Goal: Complete application form: Complete application form

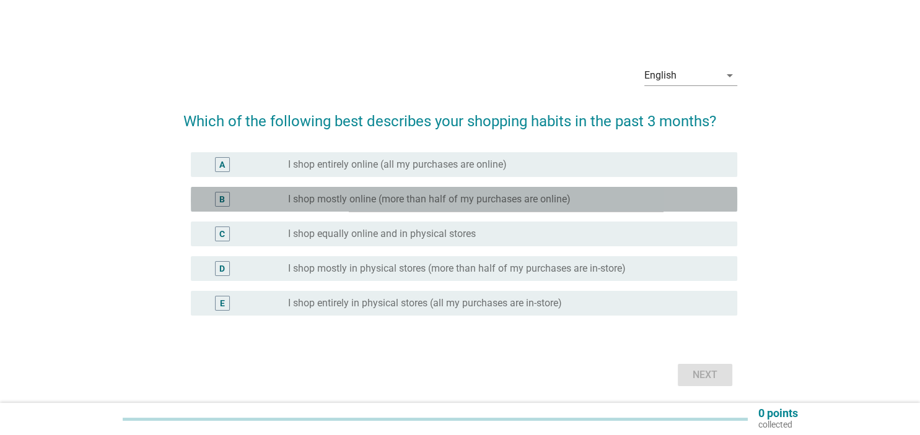
click at [422, 201] on label "I shop mostly online (more than half of my purchases are online)" at bounding box center [429, 199] width 282 height 12
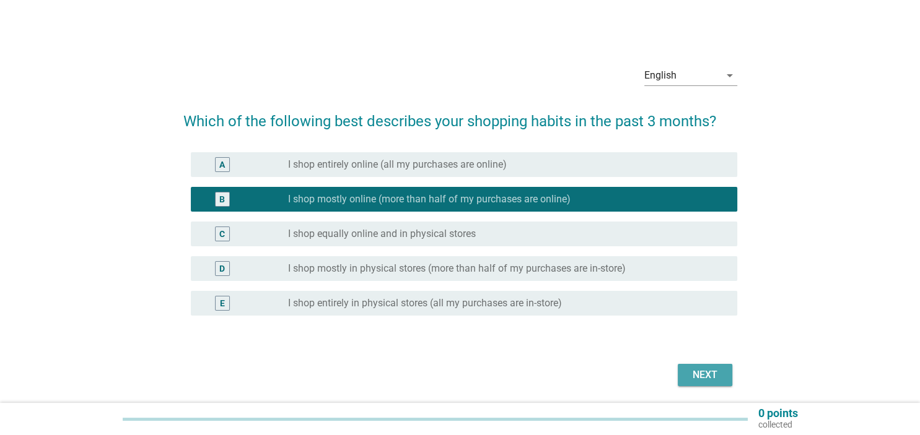
click at [702, 378] on div "Next" at bounding box center [704, 375] width 35 height 15
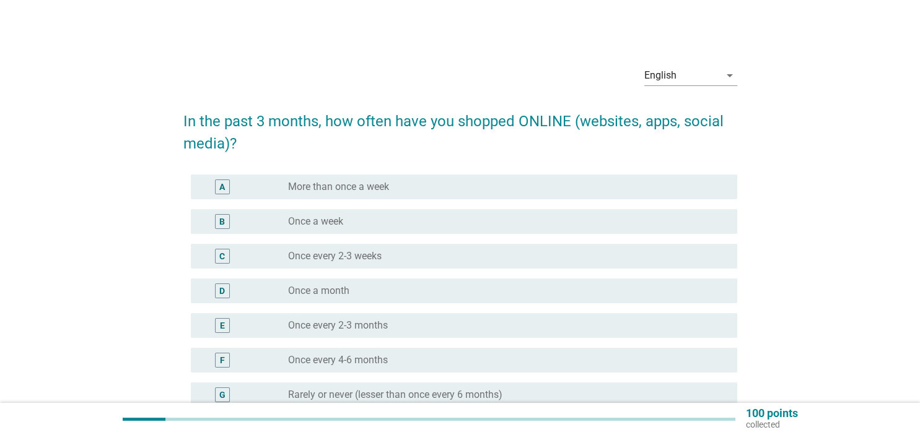
click at [355, 222] on div "radio_button_unchecked Once a week" at bounding box center [502, 221] width 429 height 12
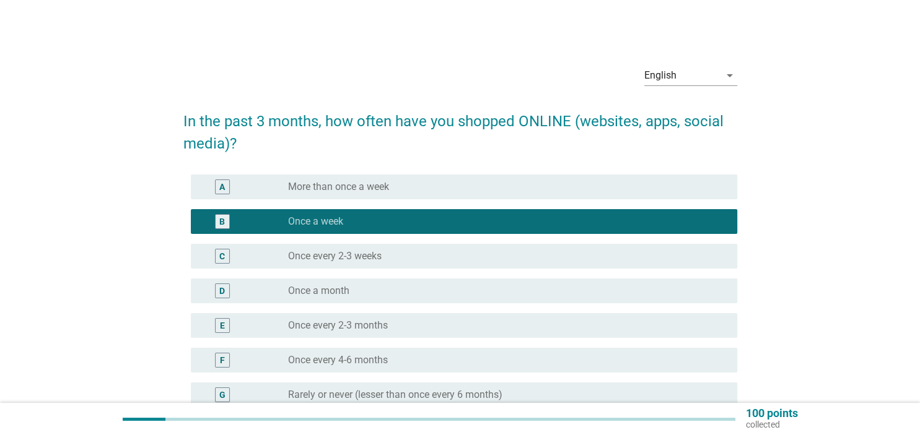
scroll to position [168, 0]
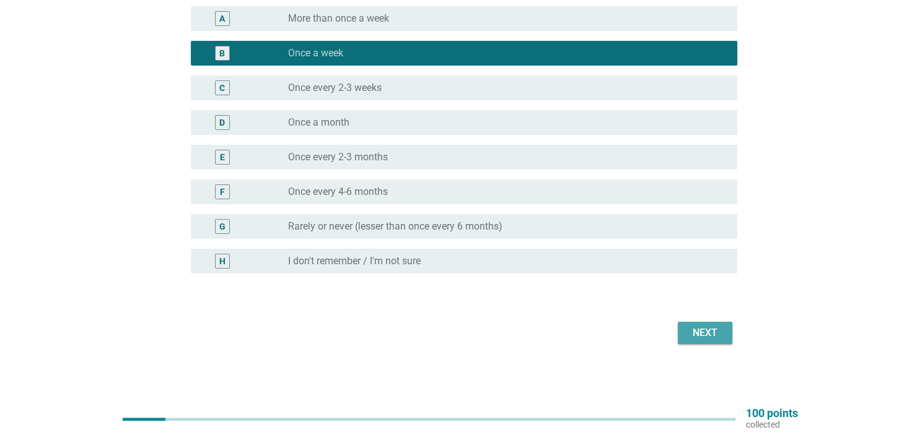
click at [697, 327] on div "Next" at bounding box center [704, 333] width 35 height 15
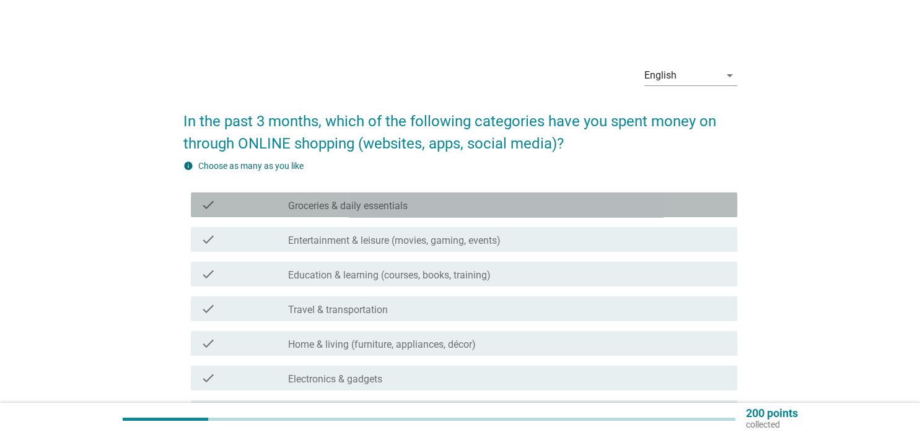
click at [367, 211] on label "Groceries & daily essentials" at bounding box center [348, 206] width 120 height 12
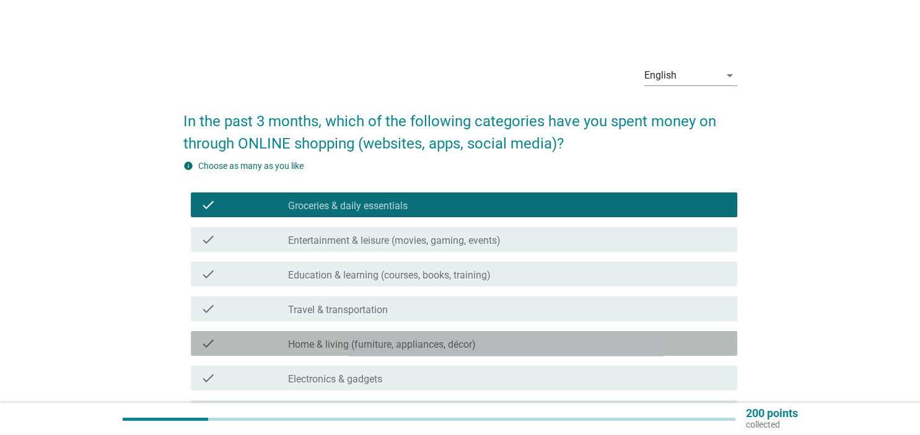
click at [368, 345] on label "Home & living (furniture, appliances, décor)" at bounding box center [382, 345] width 188 height 12
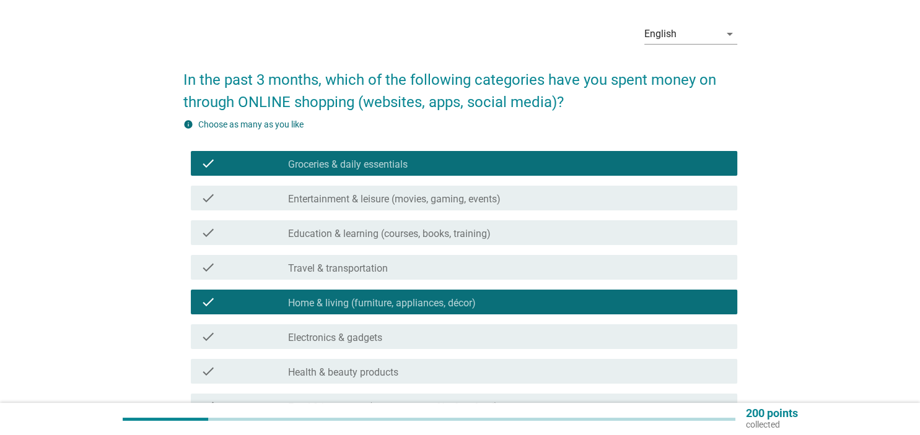
scroll to position [65, 0]
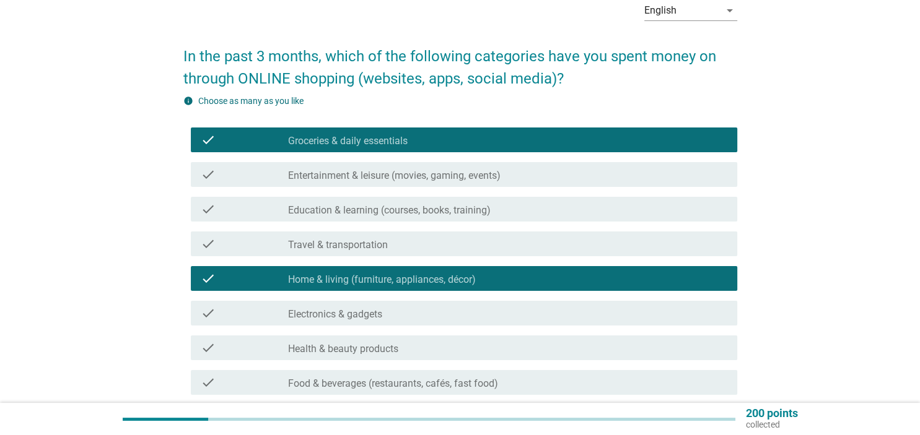
click at [363, 314] on label "Electronics & gadgets" at bounding box center [335, 314] width 94 height 12
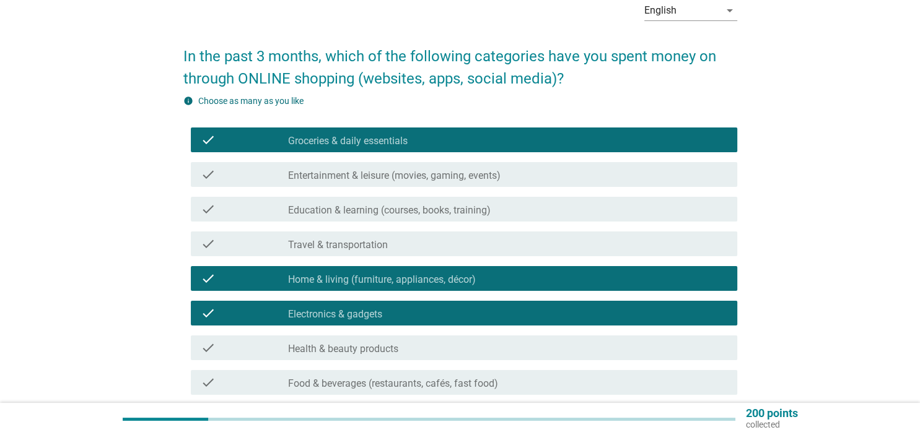
click at [371, 353] on label "Health & beauty products" at bounding box center [343, 349] width 110 height 12
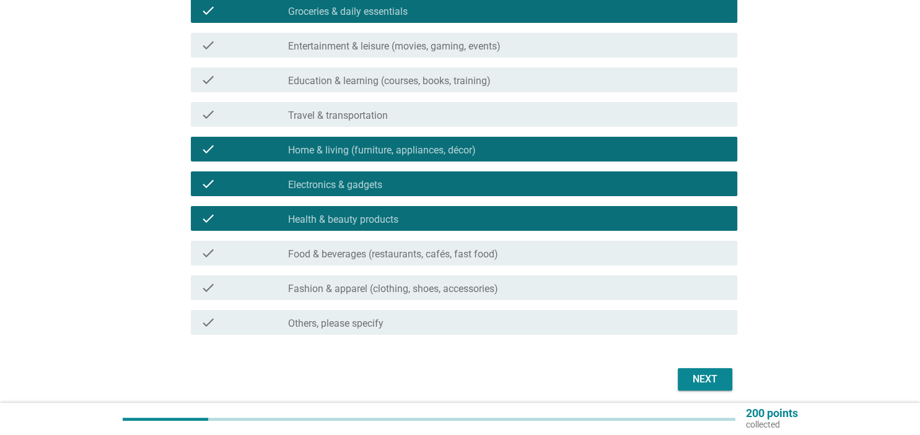
scroll to position [196, 0]
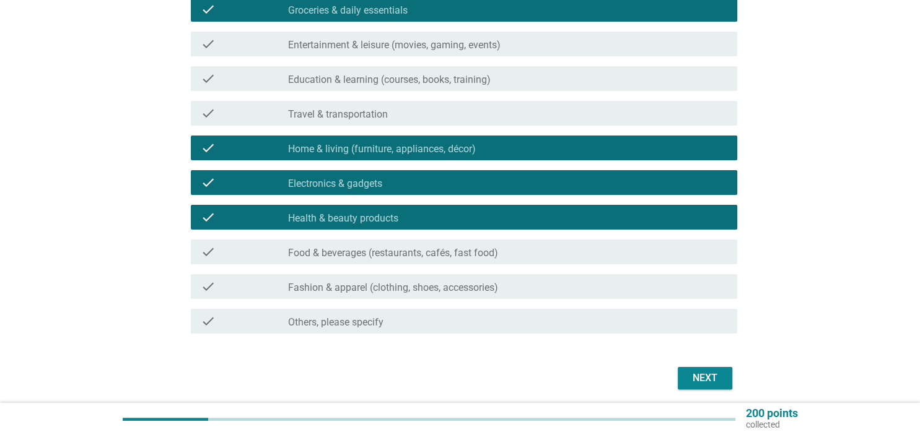
click at [381, 289] on label "Fashion & apparel (clothing, shoes, accessories)" at bounding box center [393, 288] width 210 height 12
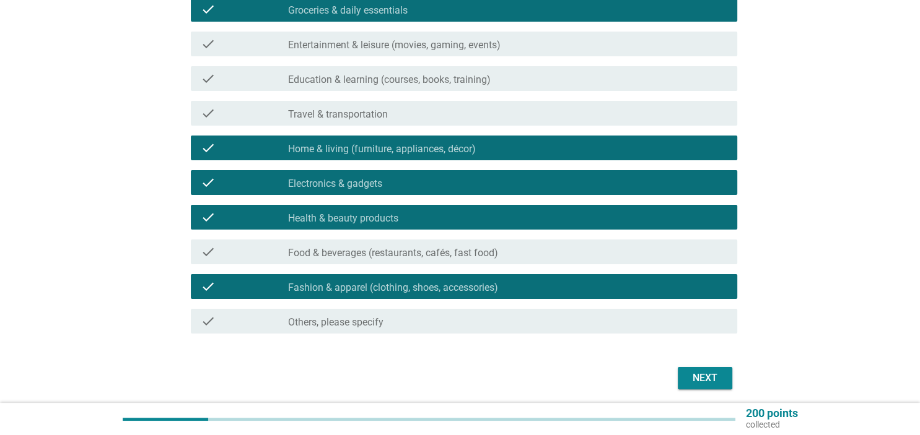
click at [697, 376] on div "Next" at bounding box center [704, 378] width 35 height 15
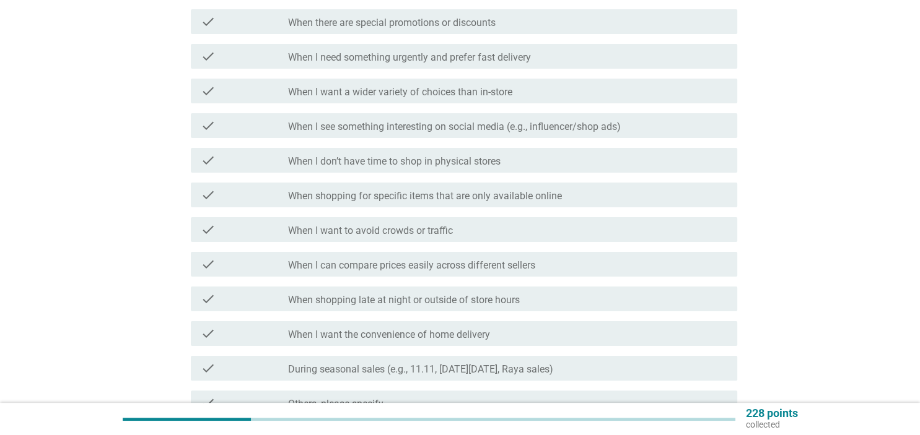
scroll to position [0, 0]
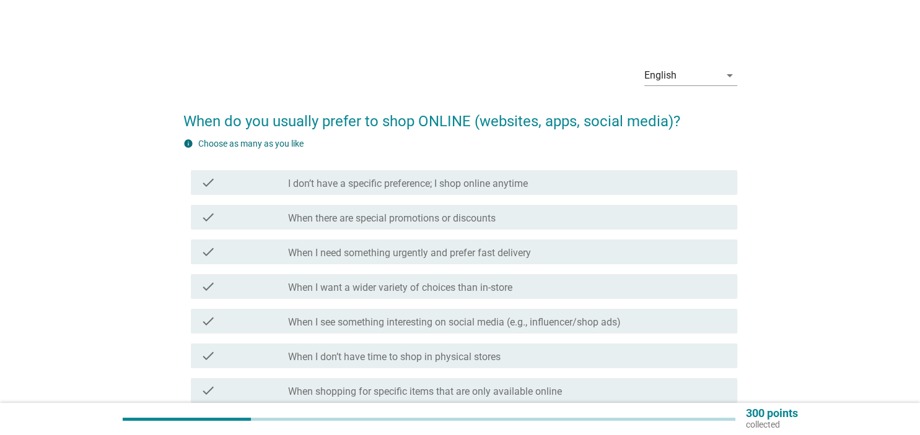
click at [435, 184] on label "I don’t have a specific preference; I shop online anytime" at bounding box center [408, 184] width 240 height 12
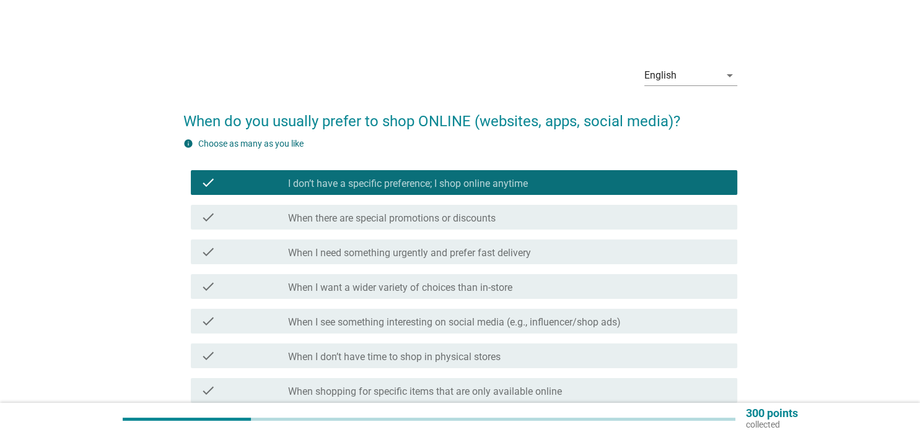
click at [420, 222] on label "When there are special promotions or discounts" at bounding box center [391, 218] width 207 height 12
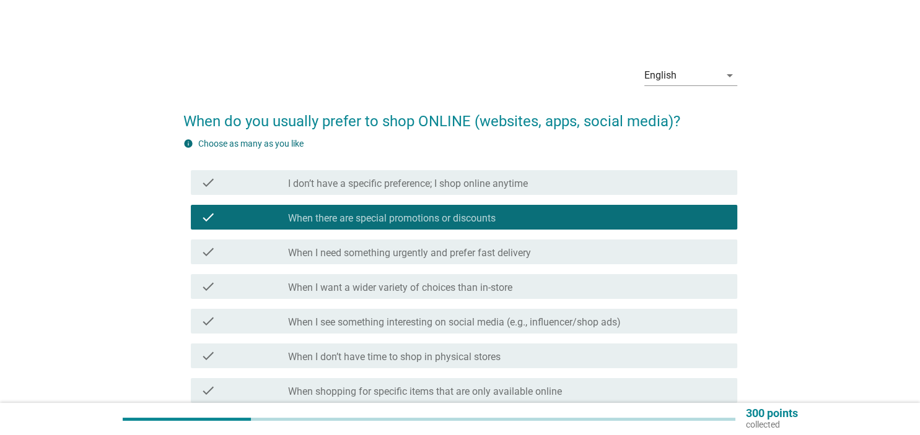
click at [416, 184] on label "I don’t have a specific preference; I shop online anytime" at bounding box center [408, 184] width 240 height 12
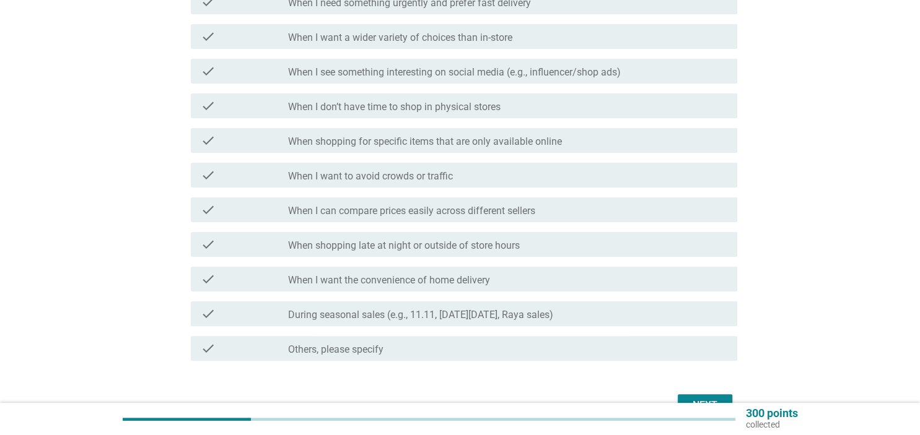
scroll to position [261, 0]
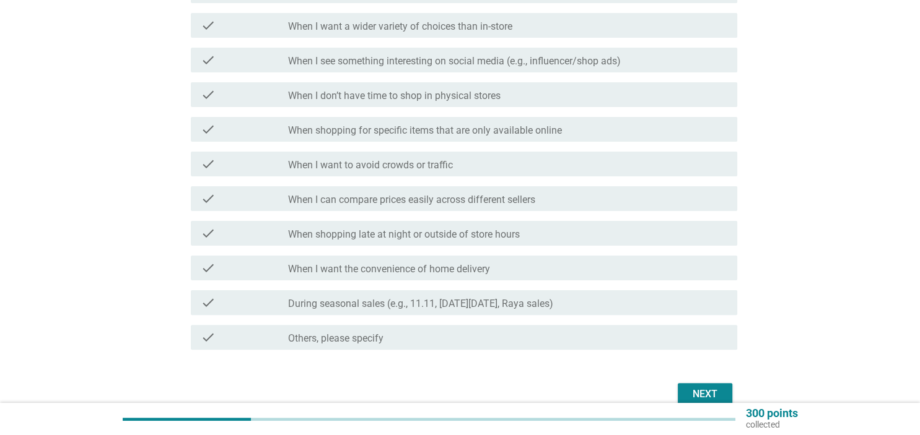
click at [700, 394] on div "Next" at bounding box center [704, 394] width 35 height 15
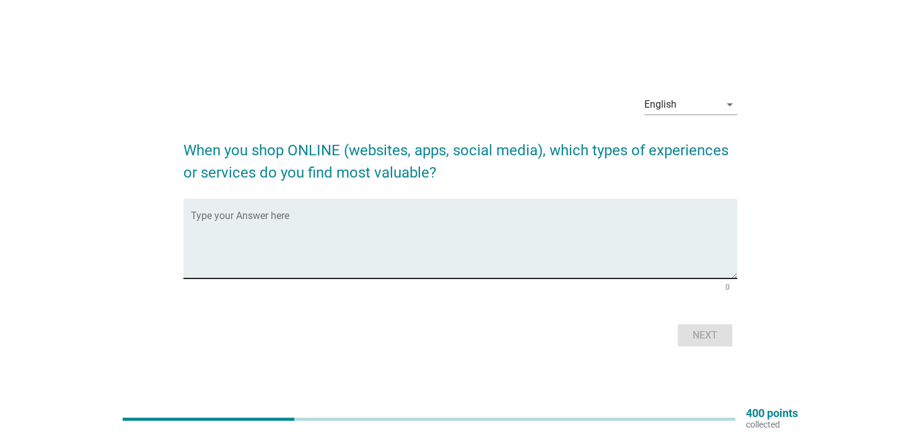
click at [398, 232] on textarea "Type your Answer here" at bounding box center [464, 246] width 546 height 65
type textarea "s"
type textarea "easy to search"
click at [718, 337] on div "Next" at bounding box center [704, 335] width 35 height 15
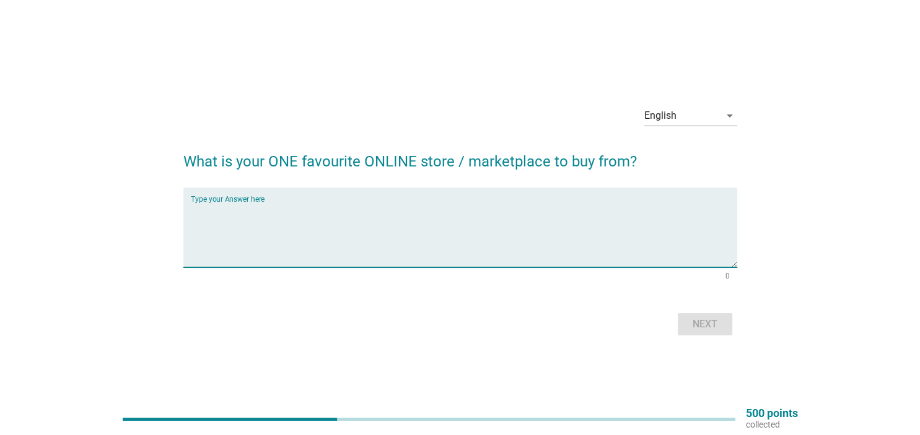
click at [524, 224] on textarea "Type your Answer here" at bounding box center [464, 234] width 546 height 65
type textarea "temu"
click at [709, 328] on div "Next" at bounding box center [704, 324] width 35 height 15
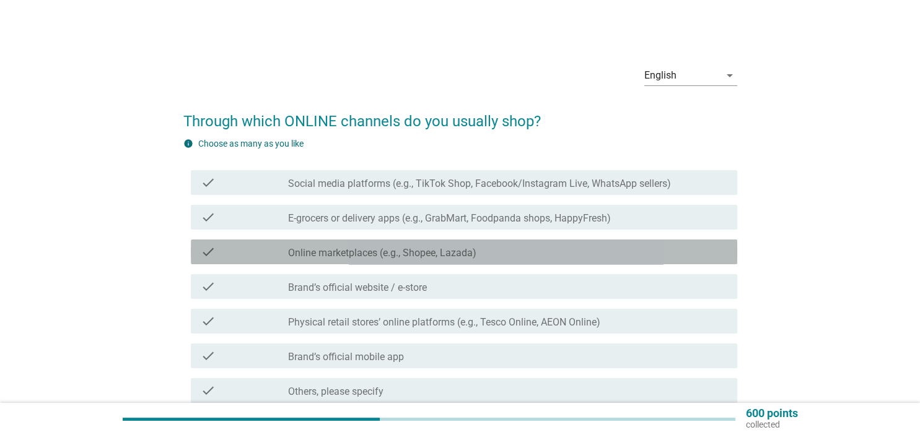
click at [462, 259] on label "Online marketplaces (e.g., Shopee, Lazada)" at bounding box center [382, 253] width 188 height 12
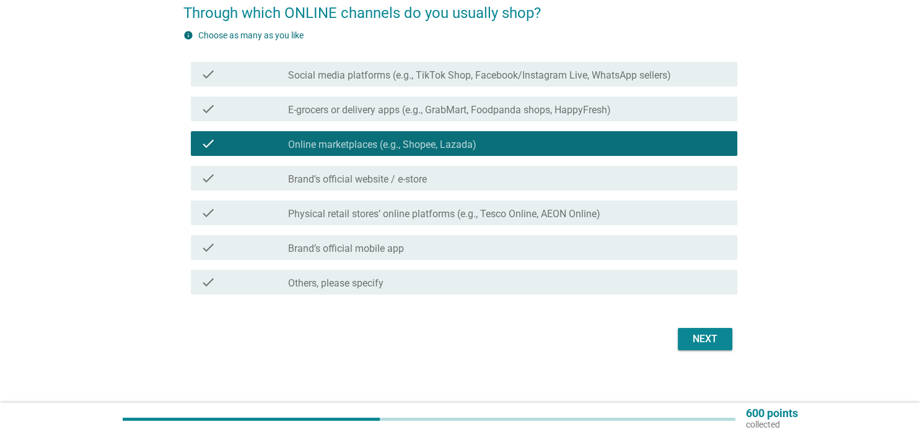
scroll to position [115, 0]
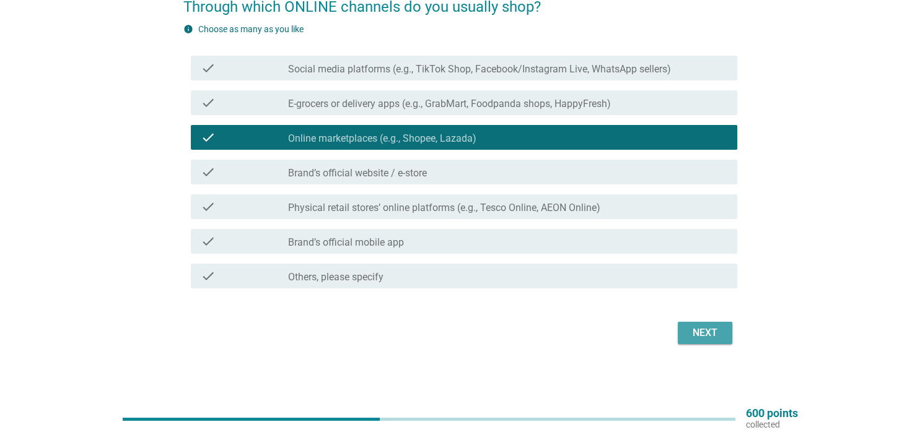
click at [689, 328] on div "Next" at bounding box center [704, 333] width 35 height 15
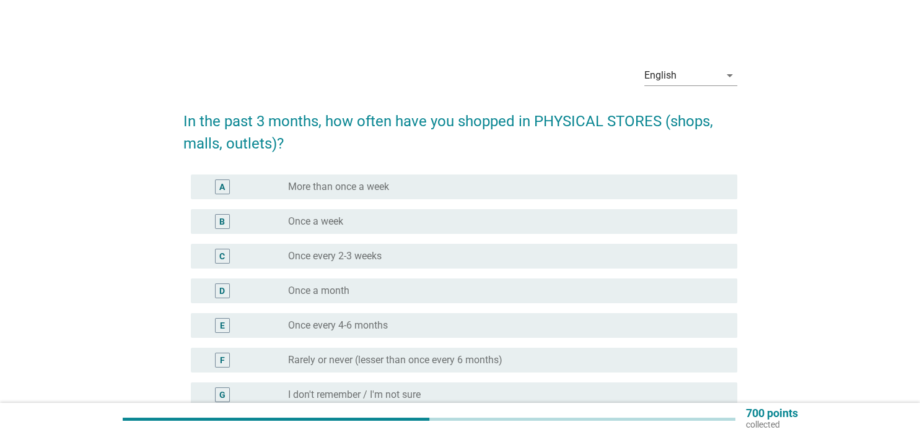
click at [369, 261] on label "Once every 2-3 weeks" at bounding box center [335, 256] width 94 height 12
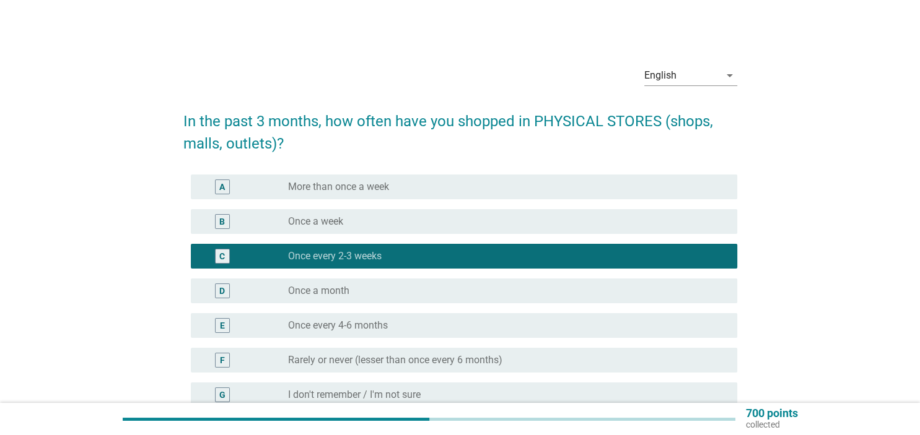
scroll to position [134, 0]
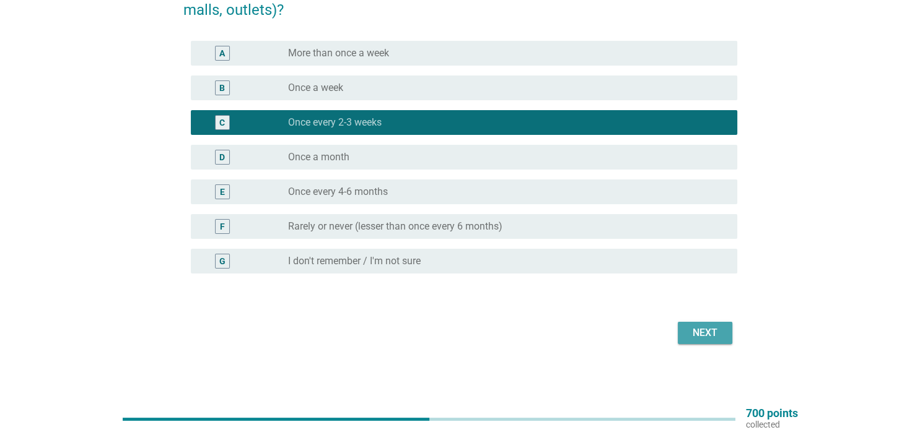
click at [707, 331] on div "Next" at bounding box center [704, 333] width 35 height 15
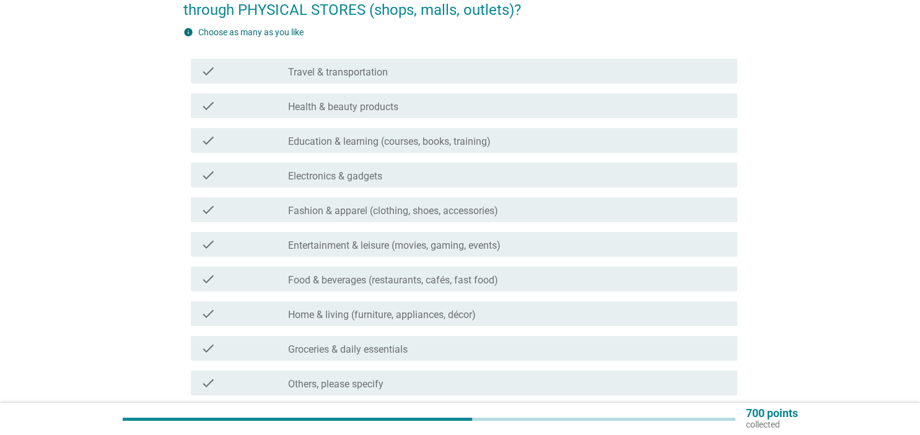
scroll to position [0, 0]
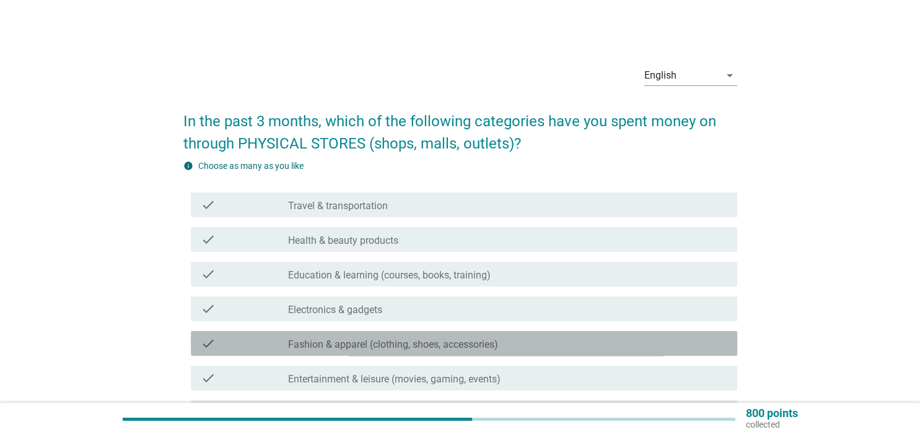
click at [418, 345] on label "Fashion & apparel (clothing, shoes, accessories)" at bounding box center [393, 345] width 210 height 12
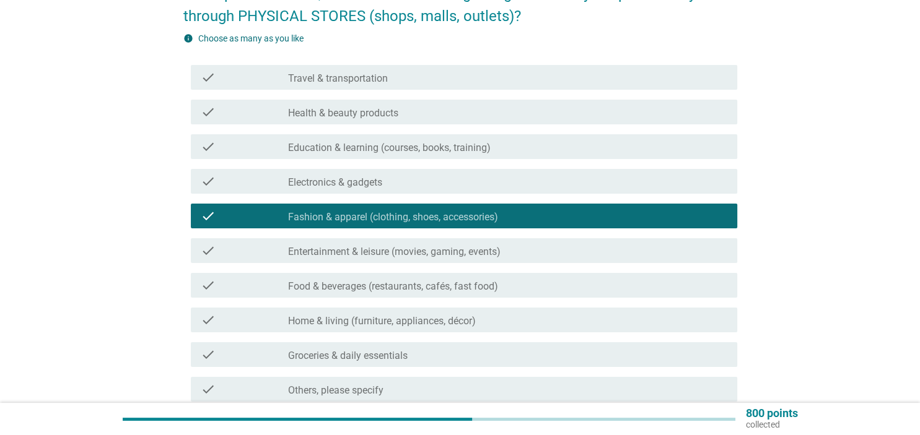
scroll to position [131, 0]
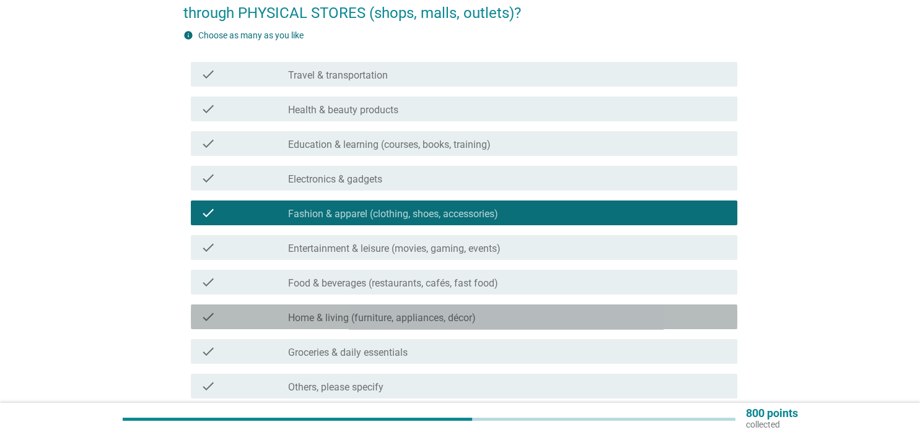
click at [424, 316] on label "Home & living (furniture, appliances, décor)" at bounding box center [382, 318] width 188 height 12
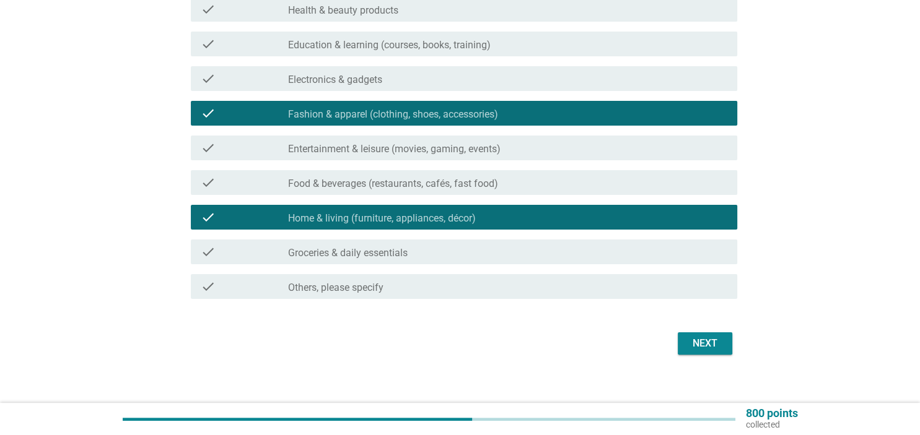
scroll to position [241, 0]
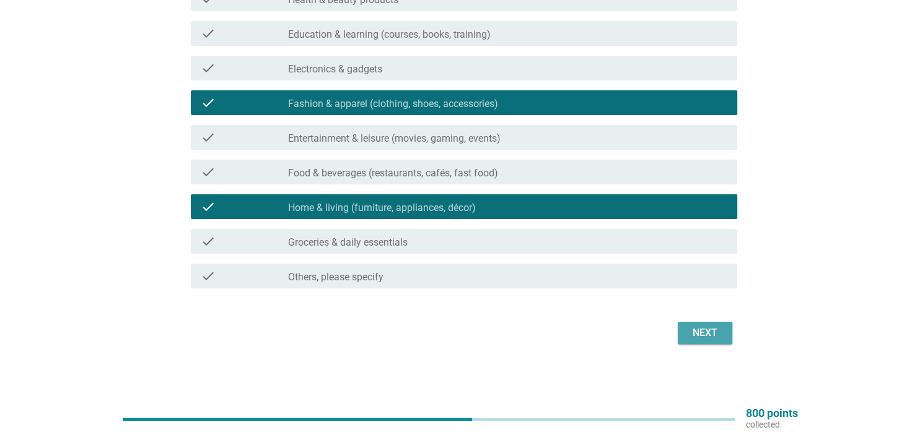
click at [703, 328] on div "Next" at bounding box center [704, 333] width 35 height 15
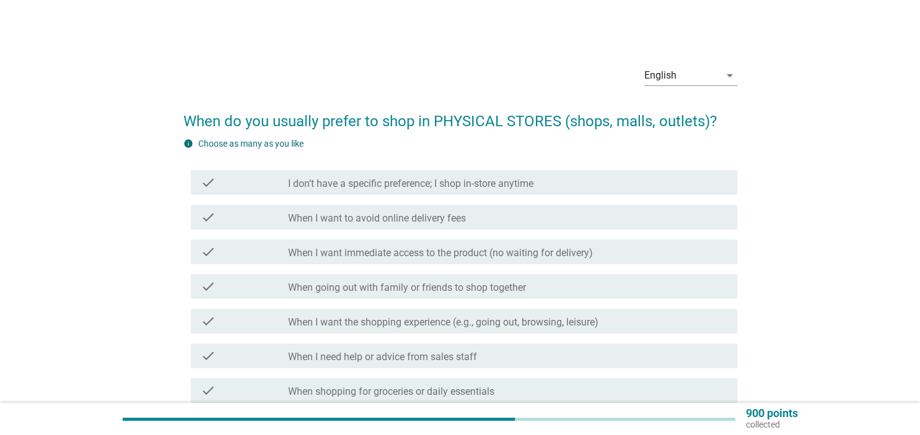
click at [472, 187] on label "I don’t have a specific preference; I shop in-store anytime" at bounding box center [410, 184] width 245 height 12
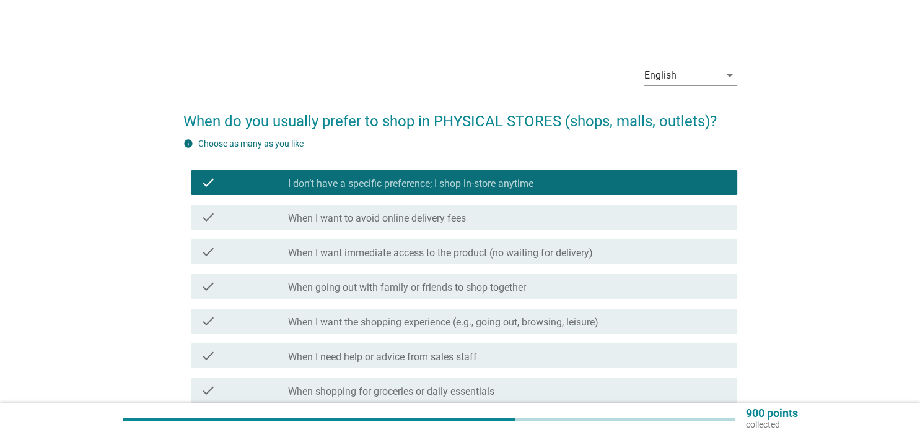
scroll to position [261, 0]
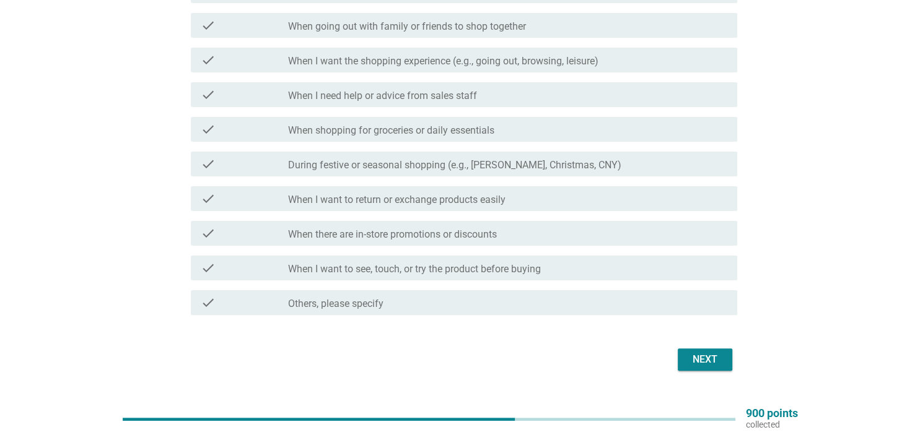
click at [720, 358] on div "Next" at bounding box center [704, 359] width 35 height 15
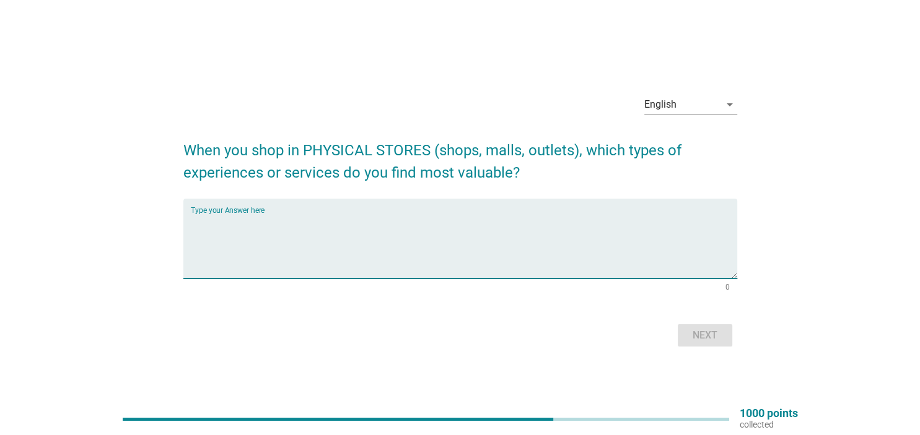
click at [405, 248] on textarea "Type your Answer here" at bounding box center [464, 246] width 546 height 65
type textarea "e"
type textarea "user experince"
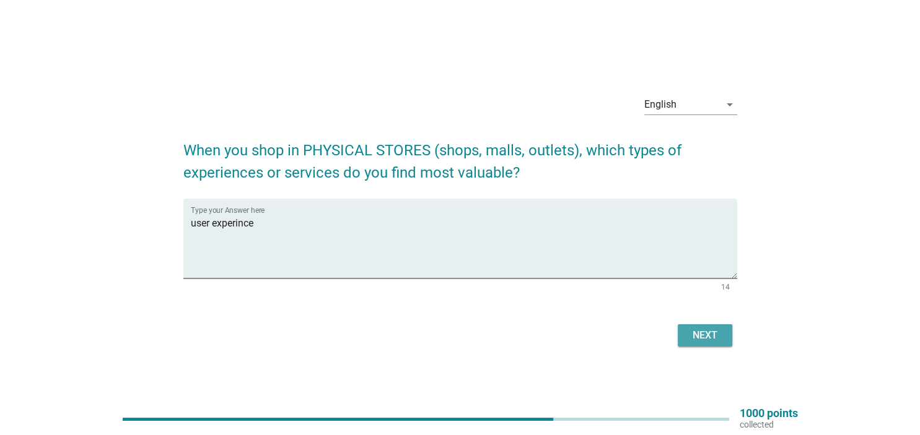
click at [715, 340] on div "Next" at bounding box center [704, 335] width 35 height 15
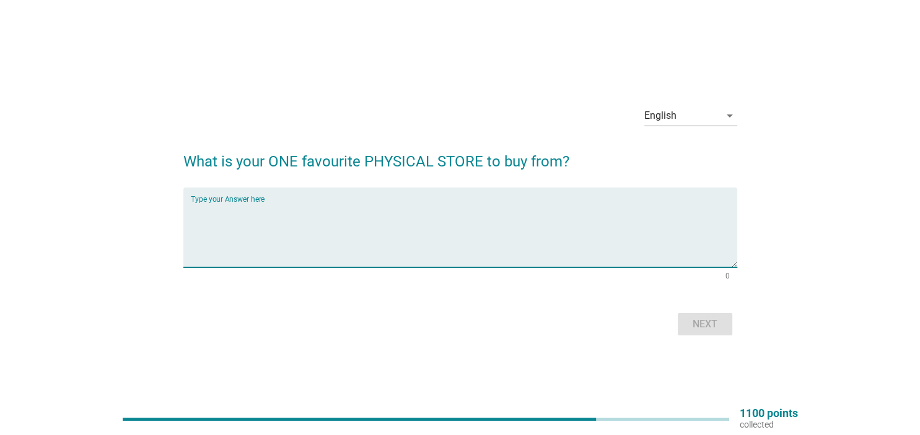
click at [455, 221] on textarea "Type your Answer here" at bounding box center [464, 234] width 546 height 65
type textarea "aeon"
click at [708, 324] on div "Next" at bounding box center [704, 324] width 35 height 15
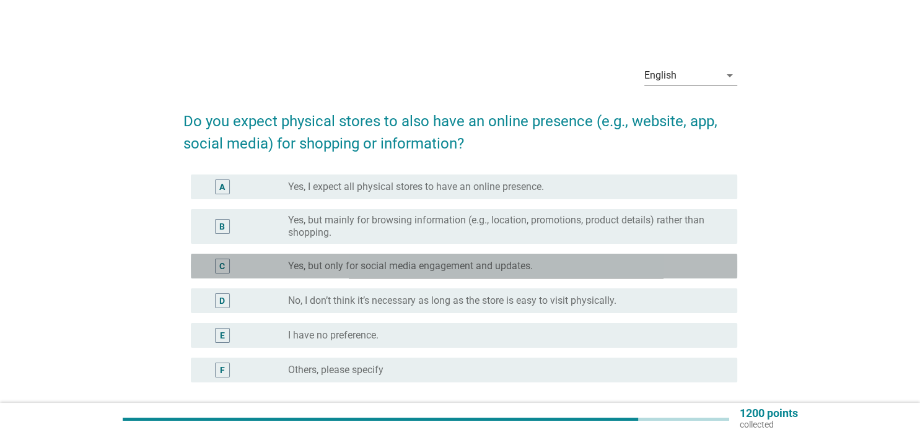
click at [434, 269] on label "Yes, but only for social media engagement and updates." at bounding box center [410, 266] width 245 height 12
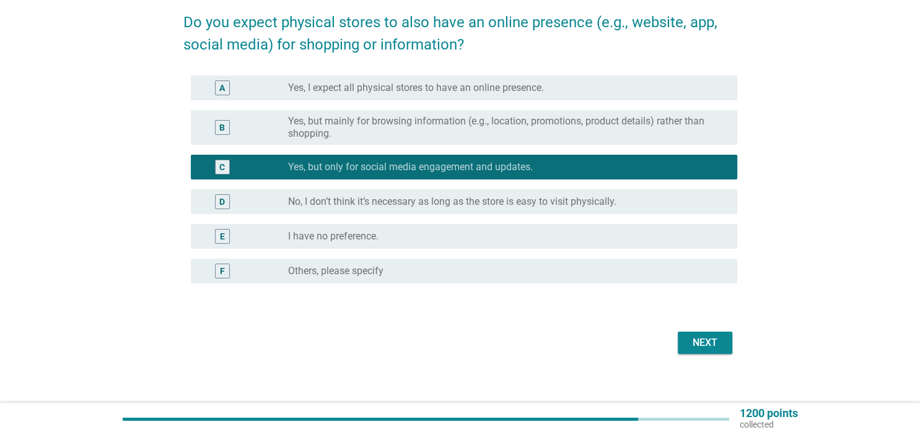
scroll to position [109, 0]
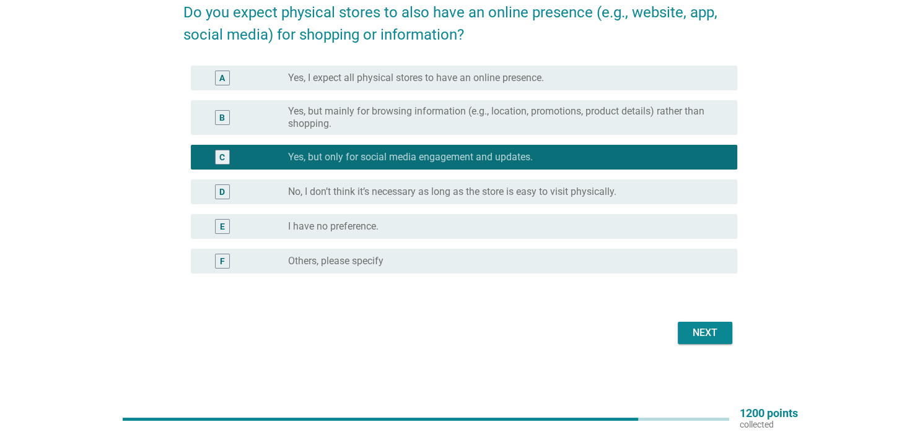
click at [465, 219] on div "radio_button_unchecked I have no preference." at bounding box center [507, 226] width 438 height 15
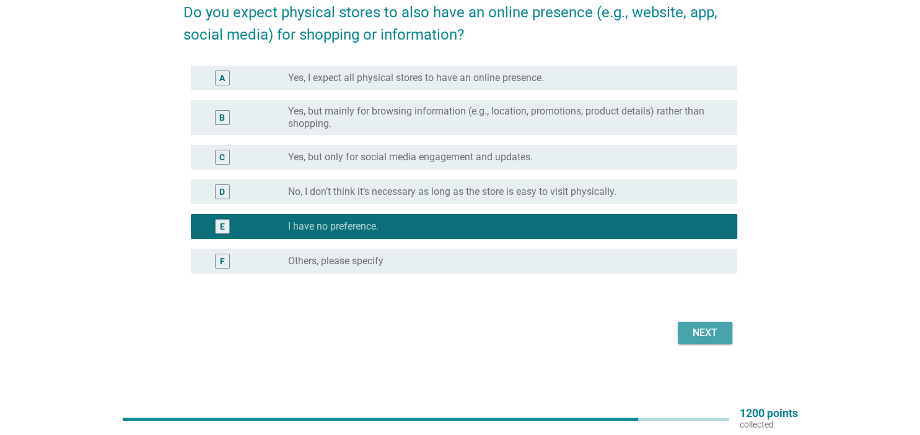
click at [712, 334] on div "Next" at bounding box center [704, 333] width 35 height 15
